Goal: Information Seeking & Learning: Check status

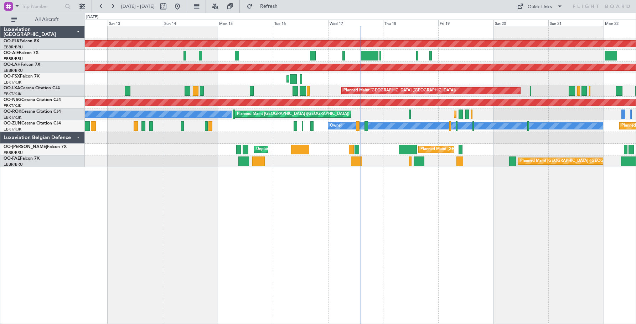
click at [78, 137] on div "Luxaviation Belgian Defence" at bounding box center [42, 138] width 84 height 12
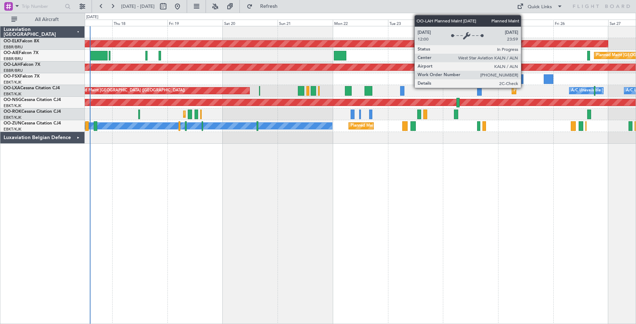
click at [253, 68] on div "Planned Maint [PERSON_NAME]-[GEOGRAPHIC_DATA][PERSON_NAME] ([GEOGRAPHIC_DATA][P…" at bounding box center [360, 67] width 1652 height 6
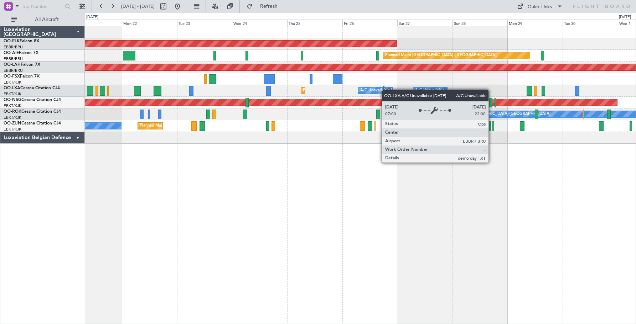
click at [385, 90] on div "Planned Maint Kortrijk-[GEOGRAPHIC_DATA] Planned Maint [GEOGRAPHIC_DATA] ([GEOG…" at bounding box center [360, 85] width 551 height 118
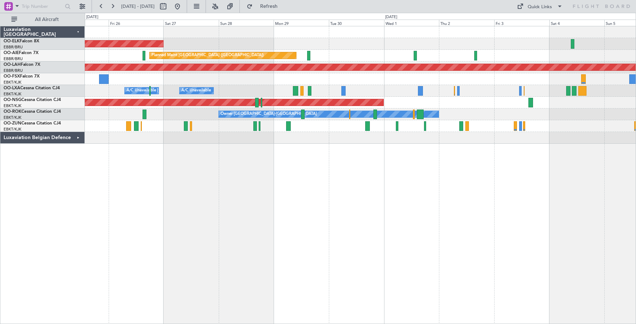
click at [361, 83] on div at bounding box center [360, 79] width 551 height 12
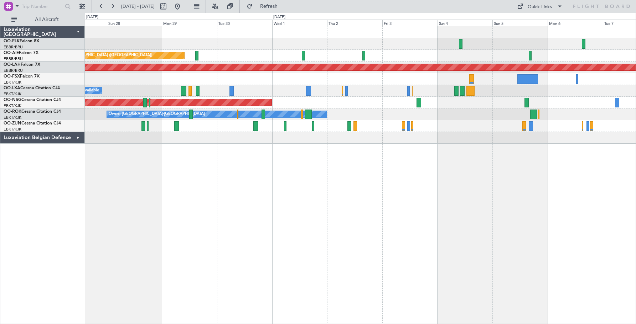
click at [480, 101] on div "Planned Maint Kortrijk-[GEOGRAPHIC_DATA] Planned Maint [GEOGRAPHIC_DATA] ([GEOG…" at bounding box center [360, 85] width 551 height 118
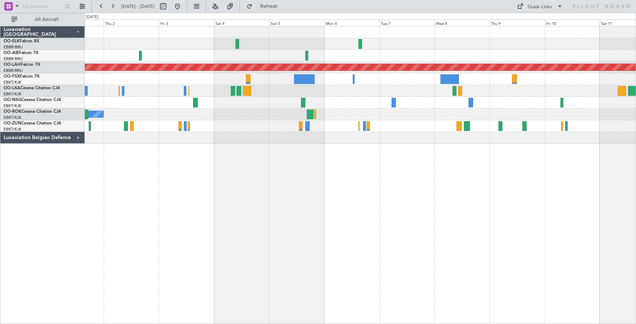
click at [368, 79] on div at bounding box center [360, 79] width 551 height 12
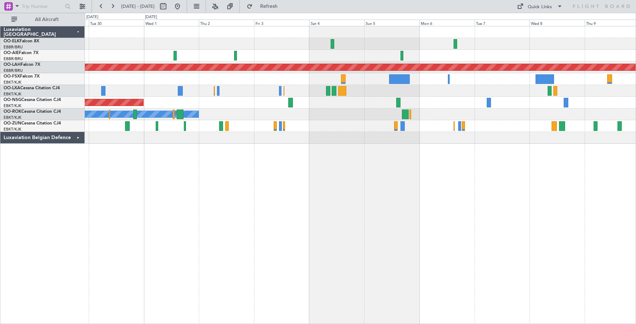
click at [556, 108] on div "Planned Maint [GEOGRAPHIC_DATA] ([GEOGRAPHIC_DATA]) Planned [GEOGRAPHIC_DATA][P…" at bounding box center [360, 85] width 551 height 118
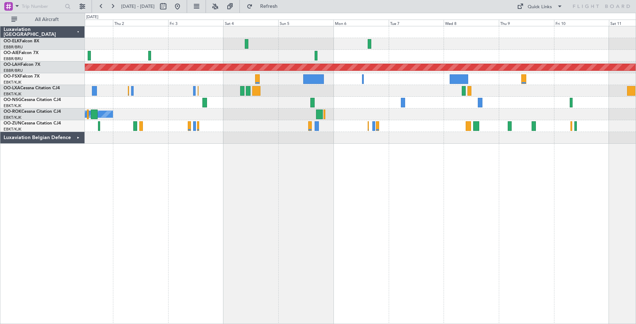
click at [538, 91] on div "Planned Maint [GEOGRAPHIC_DATA] ([GEOGRAPHIC_DATA]) Planned [GEOGRAPHIC_DATA][P…" at bounding box center [360, 85] width 551 height 118
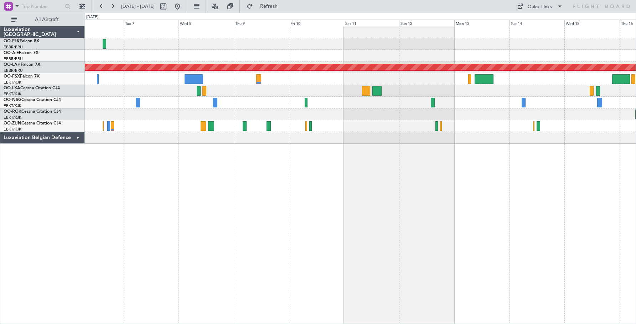
click at [272, 96] on div "Planned Maint [PERSON_NAME]-[GEOGRAPHIC_DATA][PERSON_NAME] ([GEOGRAPHIC_DATA][P…" at bounding box center [360, 85] width 551 height 118
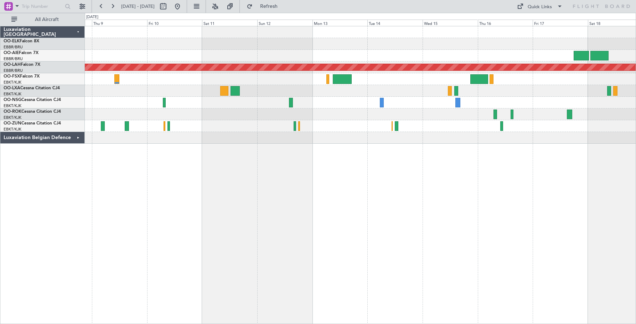
click at [487, 91] on div "Planned Maint [PERSON_NAME]-[GEOGRAPHIC_DATA][PERSON_NAME] ([GEOGRAPHIC_DATA][P…" at bounding box center [360, 85] width 551 height 118
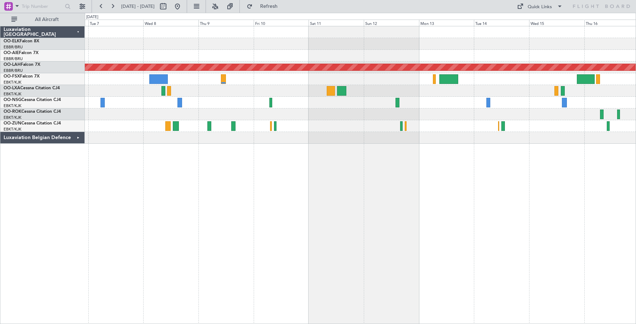
click at [462, 106] on div at bounding box center [360, 103] width 551 height 12
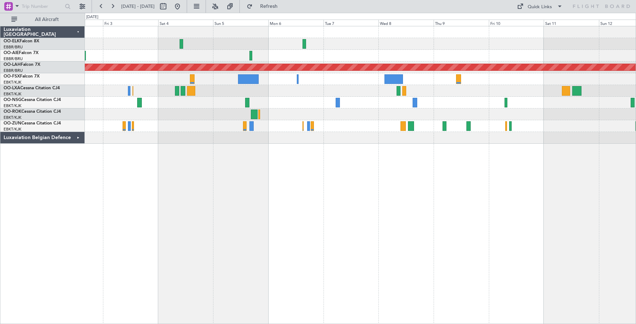
click at [411, 101] on div "Planned Maint [GEOGRAPHIC_DATA] ([GEOGRAPHIC_DATA])" at bounding box center [360, 103] width 551 height 12
